Goal: Task Accomplishment & Management: Complete application form

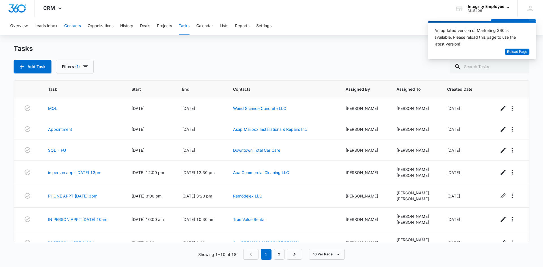
click at [72, 26] on button "Contacts" at bounding box center [72, 26] width 17 height 18
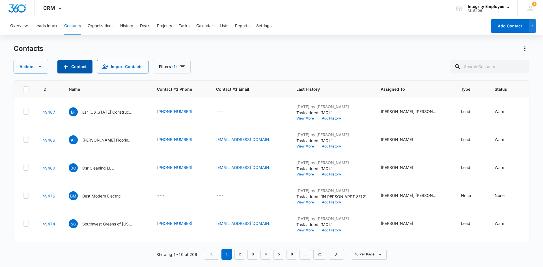
click at [81, 67] on button "Contact" at bounding box center [74, 67] width 35 height 14
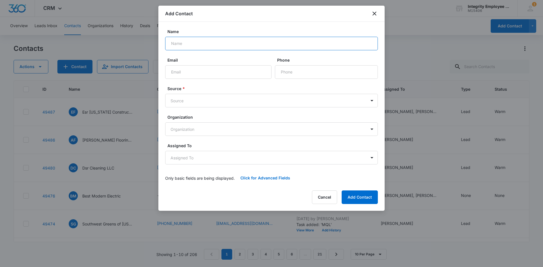
click at [190, 46] on input "Name" at bounding box center [271, 44] width 213 height 14
type input "E&C Floor Care Restoration LLC"
click at [193, 69] on input "Email" at bounding box center [218, 72] width 106 height 14
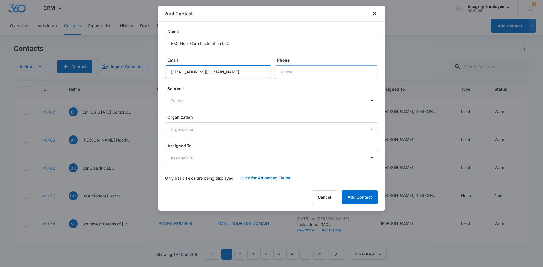
type input "[EMAIL_ADDRESS][DOMAIN_NAME]"
click at [295, 75] on input "Phone" at bounding box center [326, 72] width 103 height 14
type input "[PHONE_NUMBER]"
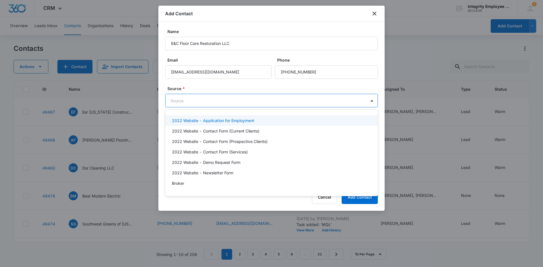
click at [274, 99] on body "CRM Apps Reputation Websites Forms CRM Email Social Shop Payments POS Content A…" at bounding box center [271, 133] width 543 height 267
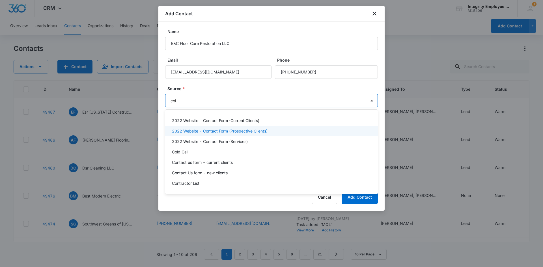
type input "cold"
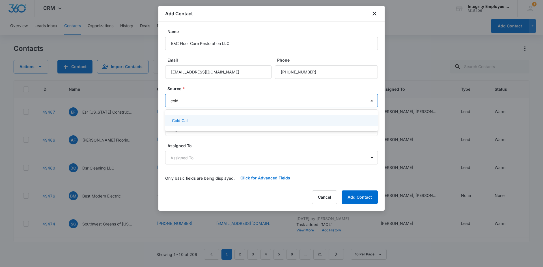
click at [235, 120] on div "Cold Call" at bounding box center [271, 121] width 198 height 6
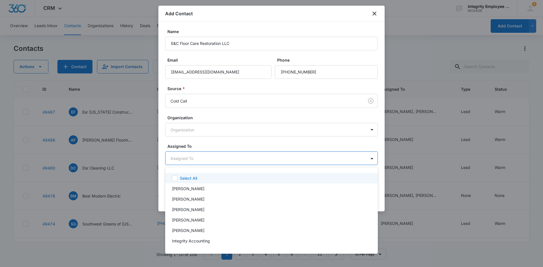
click at [222, 160] on body "CRM Apps Reputation Websites Forms CRM Email Social Shop Payments POS Content A…" at bounding box center [271, 133] width 543 height 267
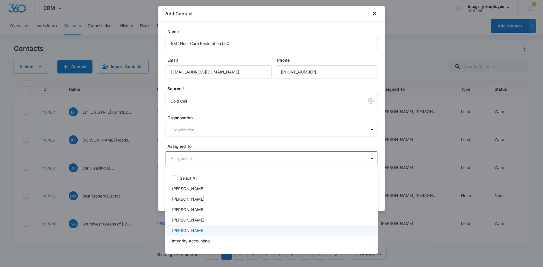
click at [196, 228] on p "[PERSON_NAME]" at bounding box center [188, 231] width 33 height 6
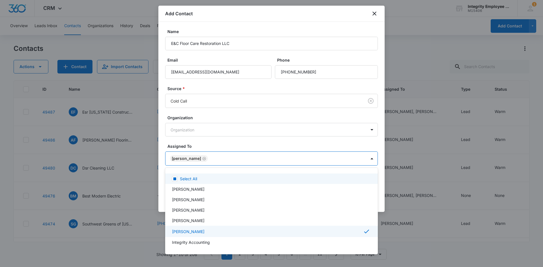
drag, startPoint x: 214, startPoint y: 142, endPoint x: 219, endPoint y: 147, distance: 6.4
click at [215, 143] on div at bounding box center [271, 133] width 543 height 267
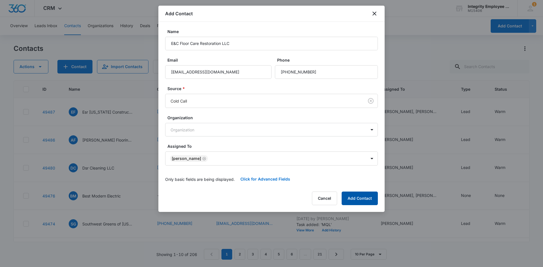
click at [360, 196] on button "Add Contact" at bounding box center [359, 199] width 36 height 14
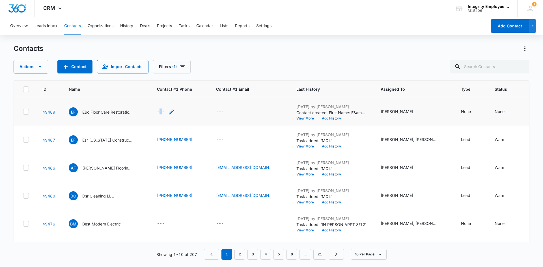
click at [162, 110] on div "---" at bounding box center [161, 112] width 8 height 7
click at [160, 80] on input "Contact #1 Phone" at bounding box center [168, 76] width 71 height 14
type input "[PHONE_NUMBER]"
click at [191, 89] on button "Save" at bounding box center [196, 93] width 17 height 11
click at [217, 112] on div "---" at bounding box center [220, 112] width 8 height 7
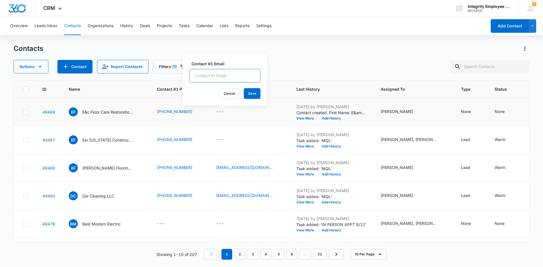
drag, startPoint x: 219, startPoint y: 83, endPoint x: 219, endPoint y: 78, distance: 5.4
click at [219, 78] on input "Contact #1 Email" at bounding box center [224, 76] width 71 height 14
type input "[EMAIL_ADDRESS][DOMAIN_NAME]"
click at [245, 94] on button "Save" at bounding box center [252, 93] width 17 height 11
click at [457, 110] on td "None" at bounding box center [471, 112] width 34 height 28
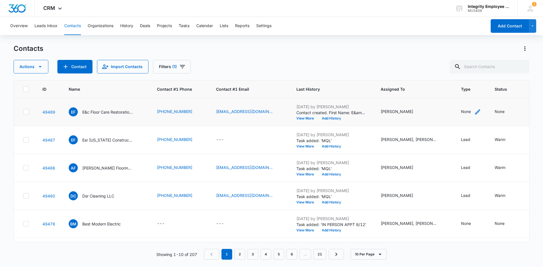
click at [461, 111] on div "None" at bounding box center [466, 112] width 10 height 6
click at [475, 75] on div "Contact Type" at bounding box center [462, 76] width 38 height 13
click at [458, 129] on p "Lead" at bounding box center [454, 127] width 9 height 6
click at [480, 75] on div at bounding box center [480, 75] width 9 height 9
drag, startPoint x: 480, startPoint y: 91, endPoint x: 488, endPoint y: 107, distance: 18.1
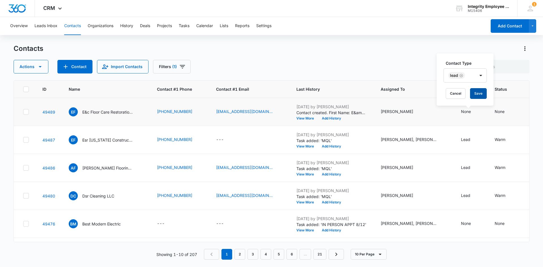
click at [480, 91] on button "Save" at bounding box center [478, 93] width 17 height 11
click at [494, 112] on div "None" at bounding box center [499, 112] width 10 height 6
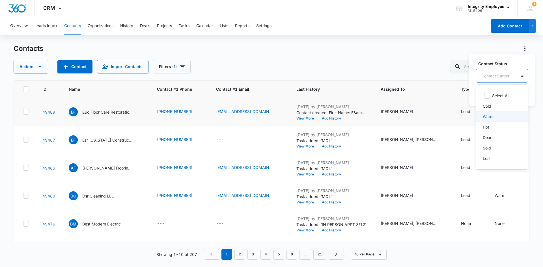
click at [497, 113] on div "Warm" at bounding box center [502, 116] width 52 height 10
drag, startPoint x: 513, startPoint y: 73, endPoint x: 514, endPoint y: 94, distance: 20.7
click at [513, 74] on div at bounding box center [515, 75] width 9 height 9
click at [514, 95] on button "Save" at bounding box center [513, 93] width 17 height 11
click at [106, 112] on p "E&c Floor Care Restoration LLC" at bounding box center [107, 112] width 51 height 6
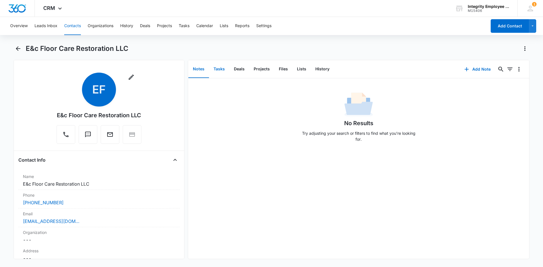
click at [215, 72] on button "Tasks" at bounding box center [219, 69] width 20 height 18
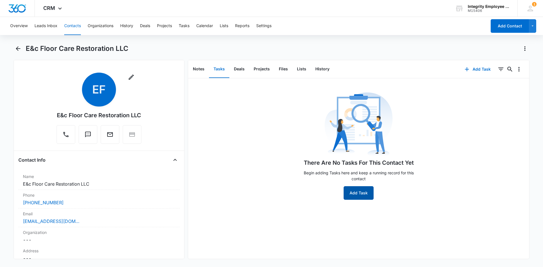
click at [354, 187] on button "Add Task" at bounding box center [358, 193] width 30 height 14
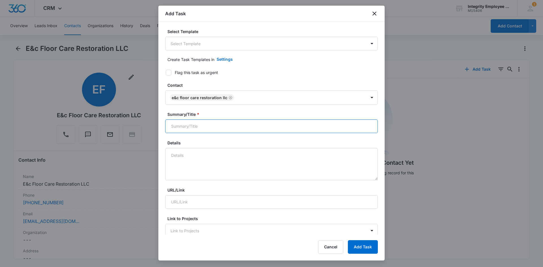
drag, startPoint x: 189, startPoint y: 129, endPoint x: 185, endPoint y: 120, distance: 9.5
click at [185, 120] on input "Summary/Title *" at bounding box center [271, 127] width 213 height 14
type input "MQL"
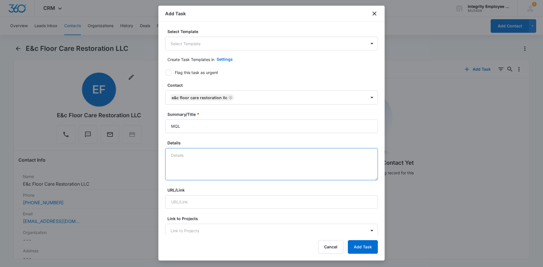
click at [202, 153] on textarea "Details" at bounding box center [271, 164] width 213 height 32
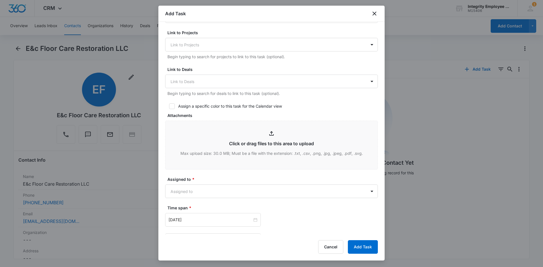
scroll to position [283, 0]
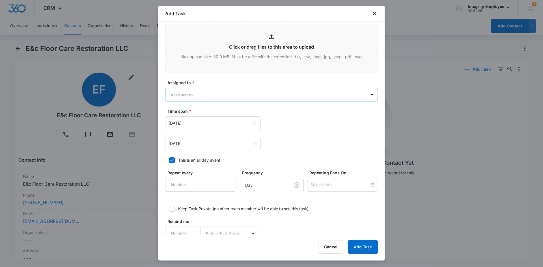
type textarea "8/11- Spoke with [PERSON_NAME] on the phone, currently with ADP. Would like the…"
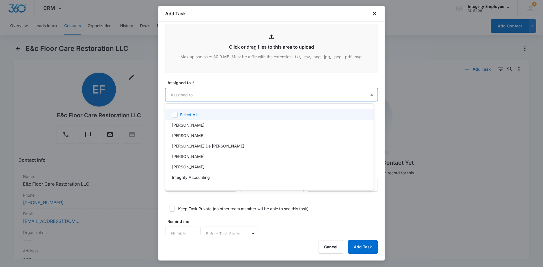
click at [203, 95] on body "CRM Apps Reputation Websites Forms CRM Email Social Shop Payments POS Content A…" at bounding box center [271, 133] width 543 height 267
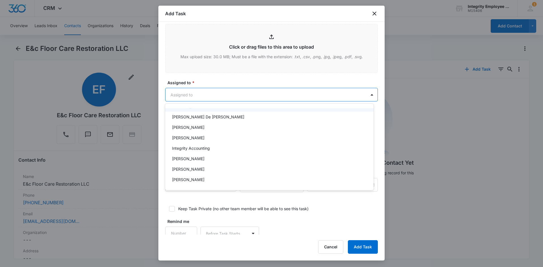
scroll to position [57, 0]
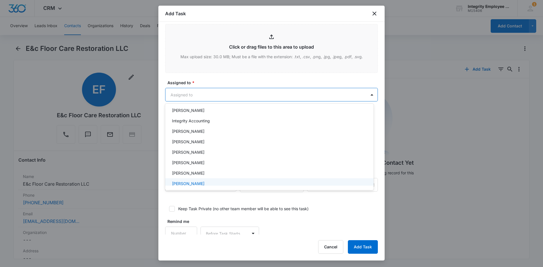
click at [192, 185] on p "[PERSON_NAME]" at bounding box center [188, 184] width 33 height 6
click at [209, 84] on div at bounding box center [271, 133] width 543 height 267
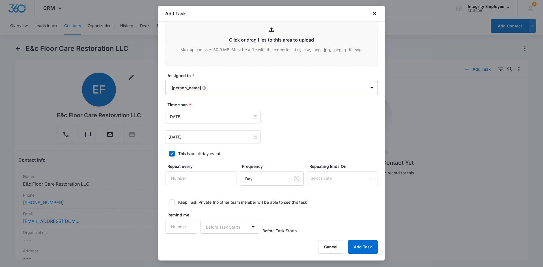
scroll to position [296, 0]
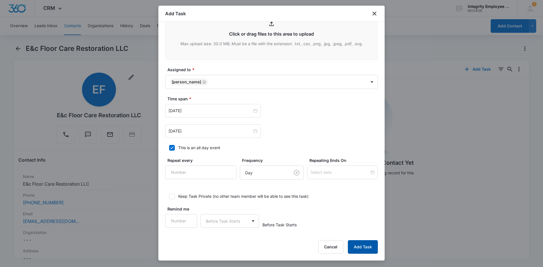
click at [357, 251] on button "Add Task" at bounding box center [363, 247] width 30 height 14
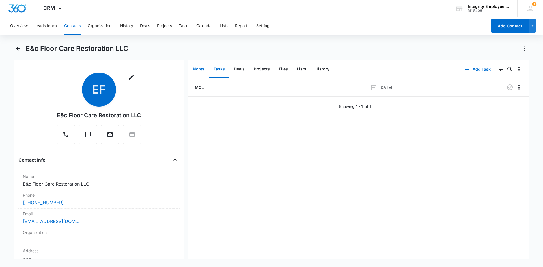
click at [198, 70] on button "Notes" at bounding box center [198, 69] width 21 height 18
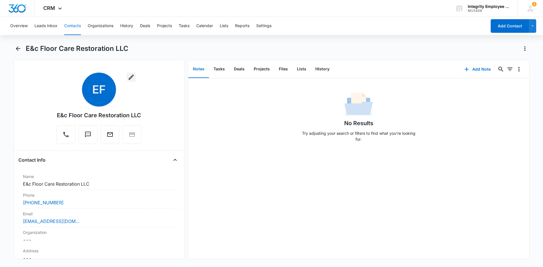
click at [130, 77] on icon "button" at bounding box center [131, 77] width 7 height 7
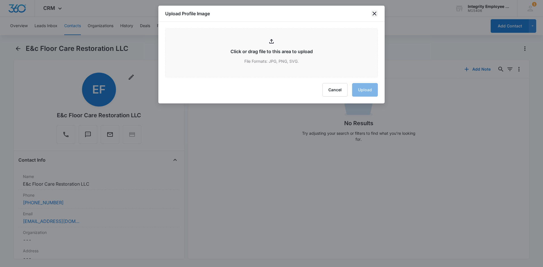
click at [374, 11] on icon "close" at bounding box center [374, 13] width 7 height 7
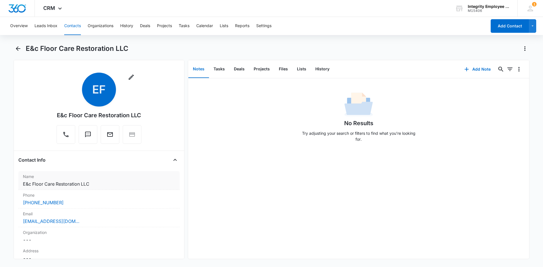
click at [89, 182] on dd "Cancel Save Changes E&c Floor Care Restoration LLC" at bounding box center [99, 184] width 152 height 7
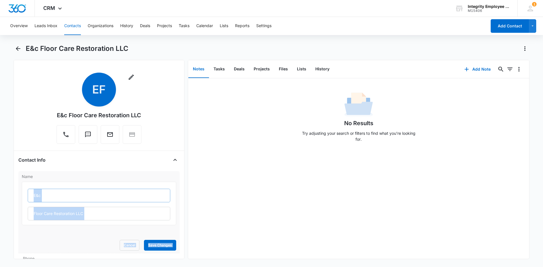
click at [45, 196] on input "E&c" at bounding box center [99, 196] width 142 height 14
type input "E&C"
click at [161, 241] on button "Save Changes" at bounding box center [160, 245] width 32 height 11
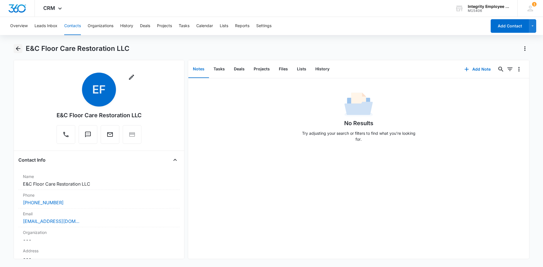
click at [16, 49] on icon "Back" at bounding box center [18, 48] width 7 height 7
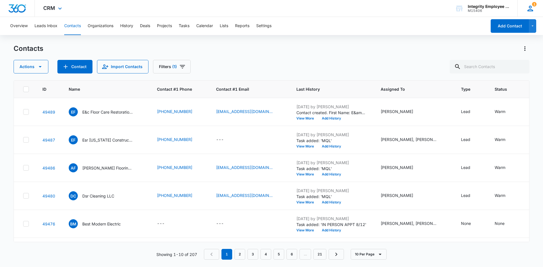
click at [527, 13] on div "1 NH [PERSON_NAME] [PERSON_NAME][EMAIL_ADDRESS][DOMAIN_NAME] My Profile 1 Notif…" at bounding box center [530, 8] width 26 height 17
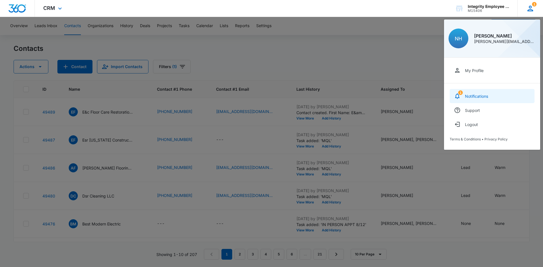
click at [483, 99] on link "1 Notifications" at bounding box center [491, 96] width 85 height 14
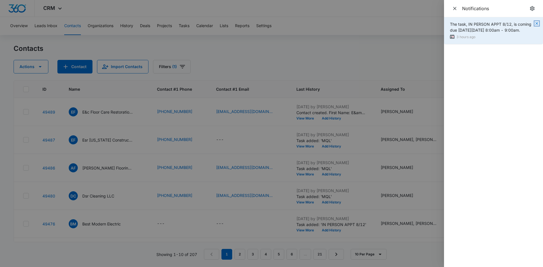
click at [534, 24] on icon "button" at bounding box center [536, 23] width 5 height 5
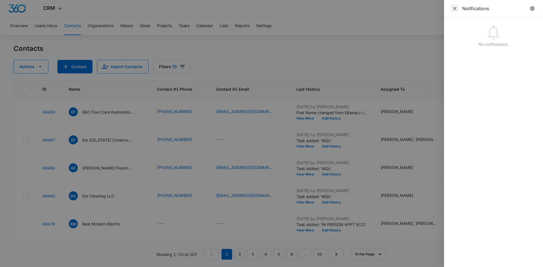
click at [456, 7] on icon "Close" at bounding box center [455, 9] width 6 height 6
